Goal: Information Seeking & Learning: Understand process/instructions

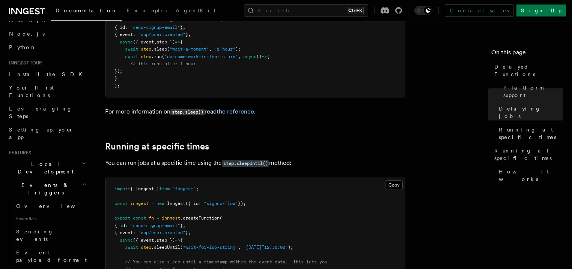
scroll to position [360, 0]
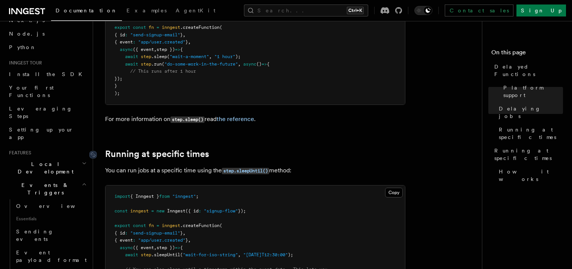
drag, startPoint x: 293, startPoint y: 160, endPoint x: 101, endPoint y: 146, distance: 192.6
click at [105, 146] on article "Features Events & Triggers Delayed Functions You can easily enqueue jobs in the…" at bounding box center [290, 158] width 371 height 970
click at [118, 149] on link "Running at specific times" at bounding box center [157, 154] width 104 height 11
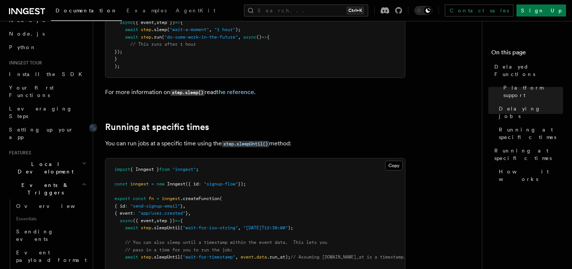
click at [118, 144] on article "Features Events & Triggers Delayed Functions You can easily enqueue jobs in the…" at bounding box center [290, 131] width 371 height 970
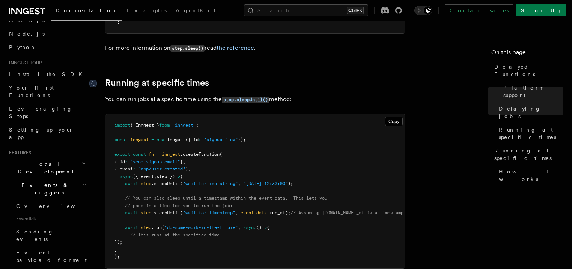
scroll to position [462, 0]
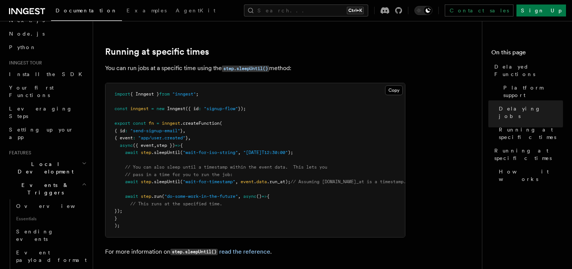
click at [158, 172] on span "// pass in a time for you to run the job:" at bounding box center [179, 174] width 108 height 5
click at [137, 179] on span "await" at bounding box center [131, 181] width 13 height 5
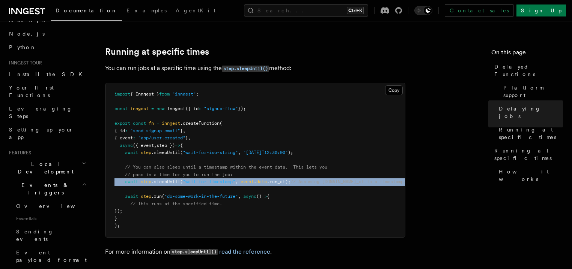
click at [137, 179] on span "await" at bounding box center [131, 181] width 13 height 5
click at [150, 179] on span "step" at bounding box center [146, 181] width 11 height 5
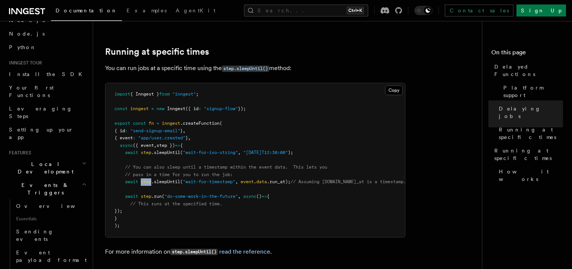
click at [150, 179] on span "step" at bounding box center [146, 181] width 11 height 5
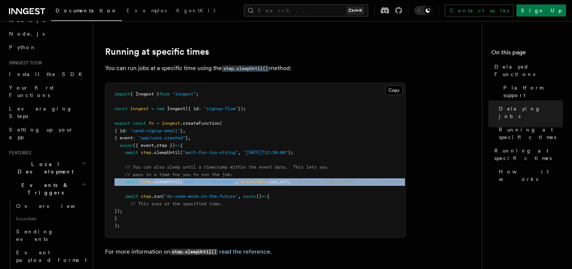
click at [150, 179] on span "step" at bounding box center [146, 181] width 11 height 5
drag, startPoint x: 167, startPoint y: 173, endPoint x: 198, endPoint y: 174, distance: 31.2
click at [168, 179] on span ".sleepUntil" at bounding box center [165, 181] width 29 height 5
click at [196, 179] on span ""wait-for-timestamp"" at bounding box center [209, 181] width 53 height 5
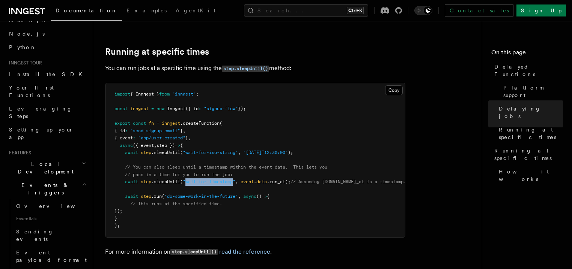
drag, startPoint x: 188, startPoint y: 173, endPoint x: 235, endPoint y: 172, distance: 47.6
click at [235, 179] on span ""wait-for-timestamp"" at bounding box center [209, 181] width 53 height 5
click at [188, 181] on pre "import { Inngest } from "inngest" ; const inngest = new Inngest ({ id : "signup…" at bounding box center [254, 160] width 299 height 154
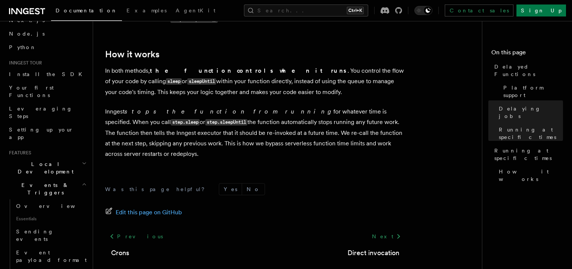
scroll to position [719, 0]
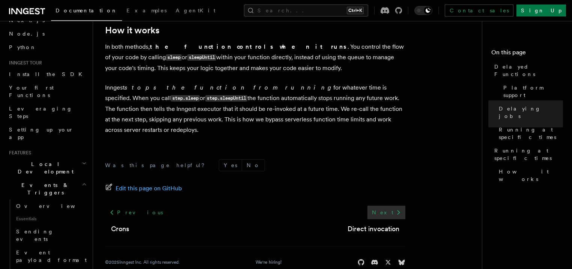
click at [390, 206] on link "Next" at bounding box center [386, 213] width 38 height 14
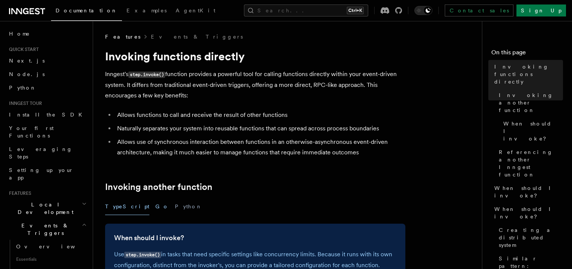
click at [155, 207] on button "Go" at bounding box center [162, 206] width 14 height 17
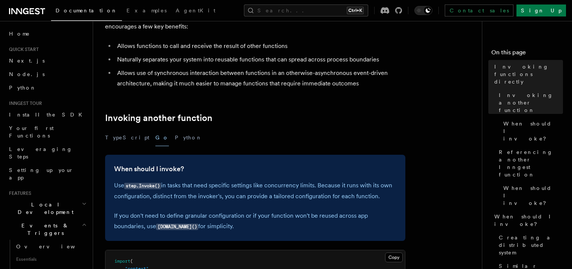
scroll to position [72, 0]
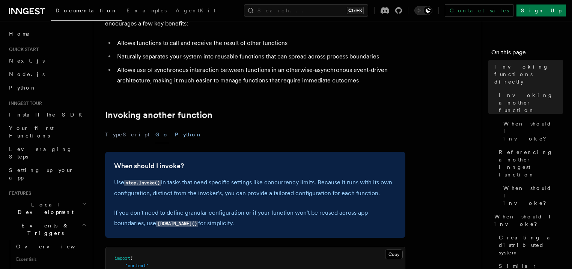
click at [175, 135] on button "Python" at bounding box center [188, 134] width 27 height 17
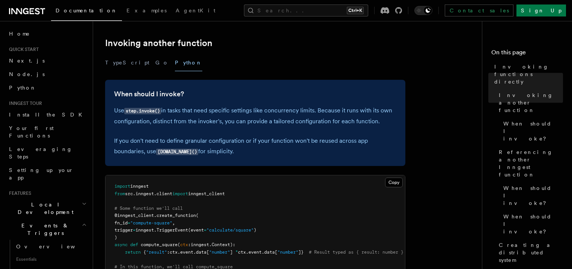
scroll to position [144, 0]
click at [113, 63] on button "TypeScript" at bounding box center [127, 62] width 44 height 17
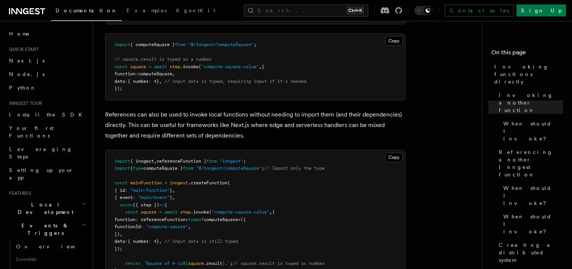
scroll to position [576, 0]
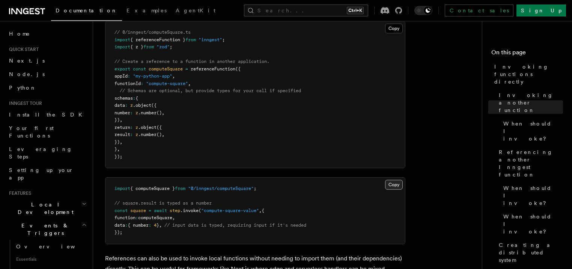
click at [392, 185] on button "Copy Copied" at bounding box center [394, 185] width 18 height 10
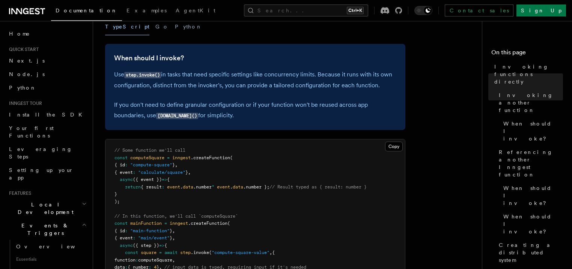
scroll to position [0, 0]
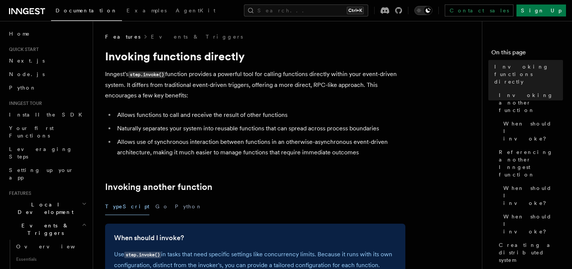
click at [431, 8] on icon "Toggle dark mode" at bounding box center [428, 11] width 6 height 6
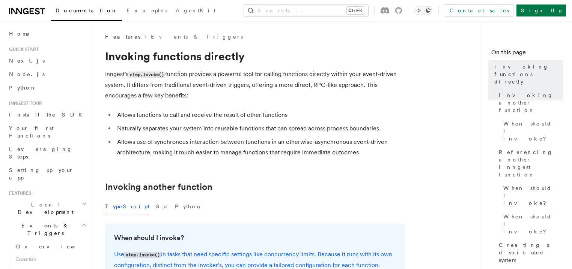
click at [432, 6] on button "Toggle dark mode" at bounding box center [423, 10] width 18 height 9
